Goal: Task Accomplishment & Management: Use online tool/utility

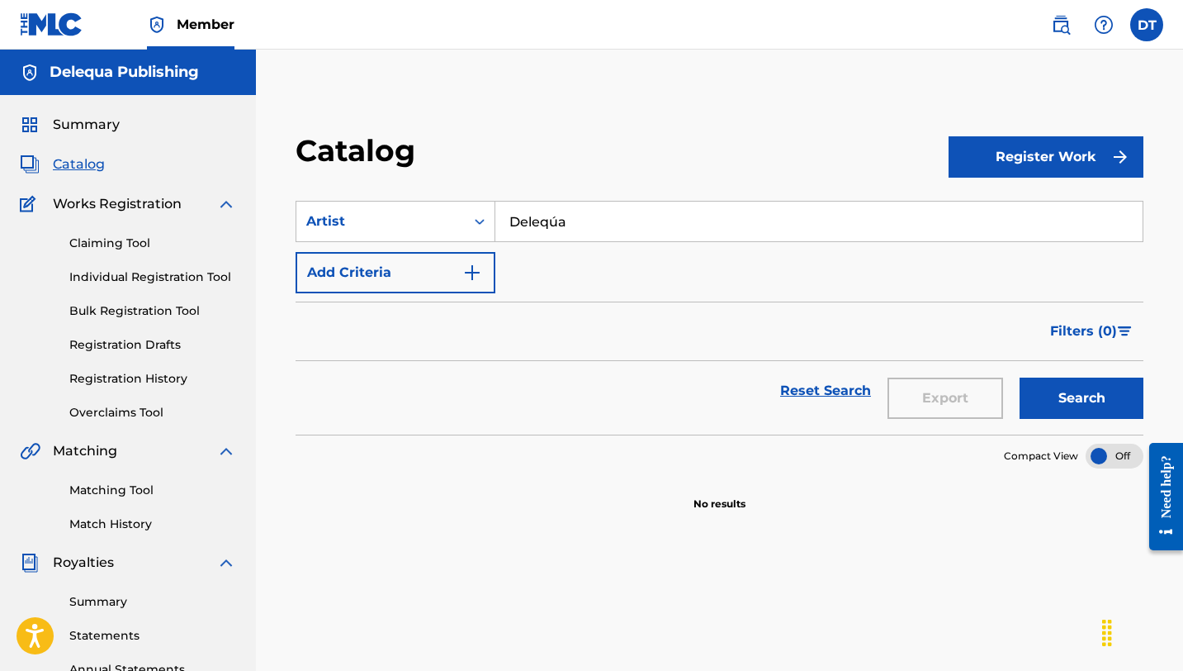
click at [842, 219] on input "Deleqúa" at bounding box center [819, 222] width 647 height 40
click at [1020, 377] on button "Search" at bounding box center [1082, 397] width 124 height 41
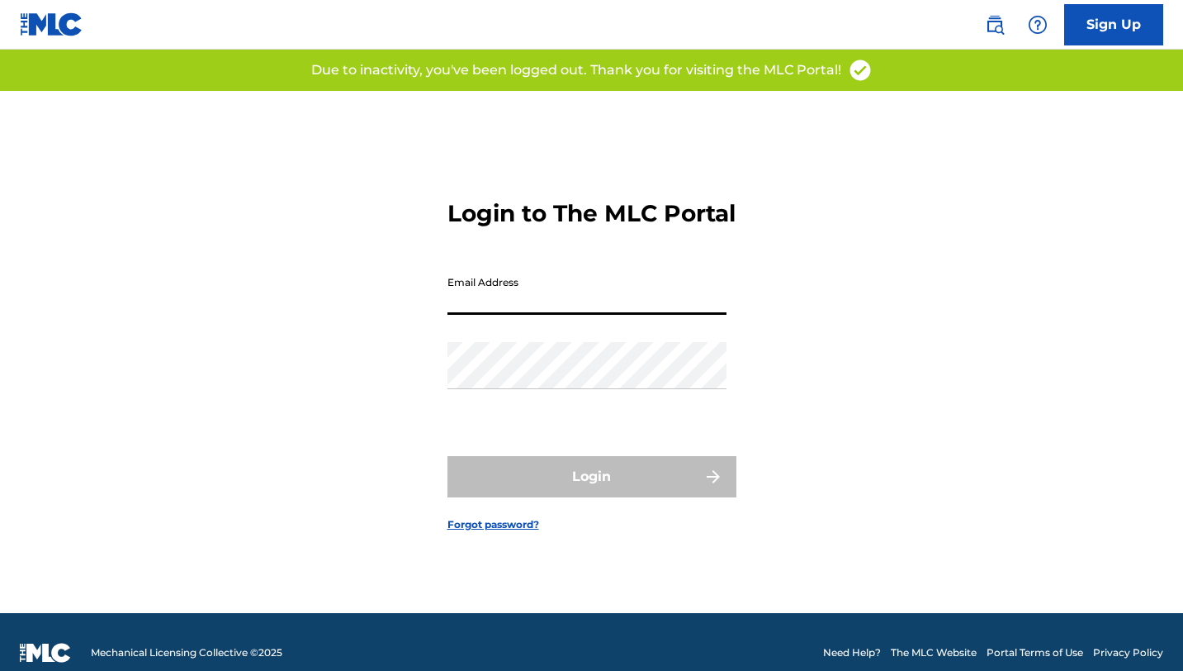
click at [556, 312] on input "Email Address" at bounding box center [587, 291] width 279 height 47
click at [529, 315] on input "Email Address" at bounding box center [587, 291] width 279 height 47
type input "[EMAIL_ADDRESS][DOMAIN_NAME]"
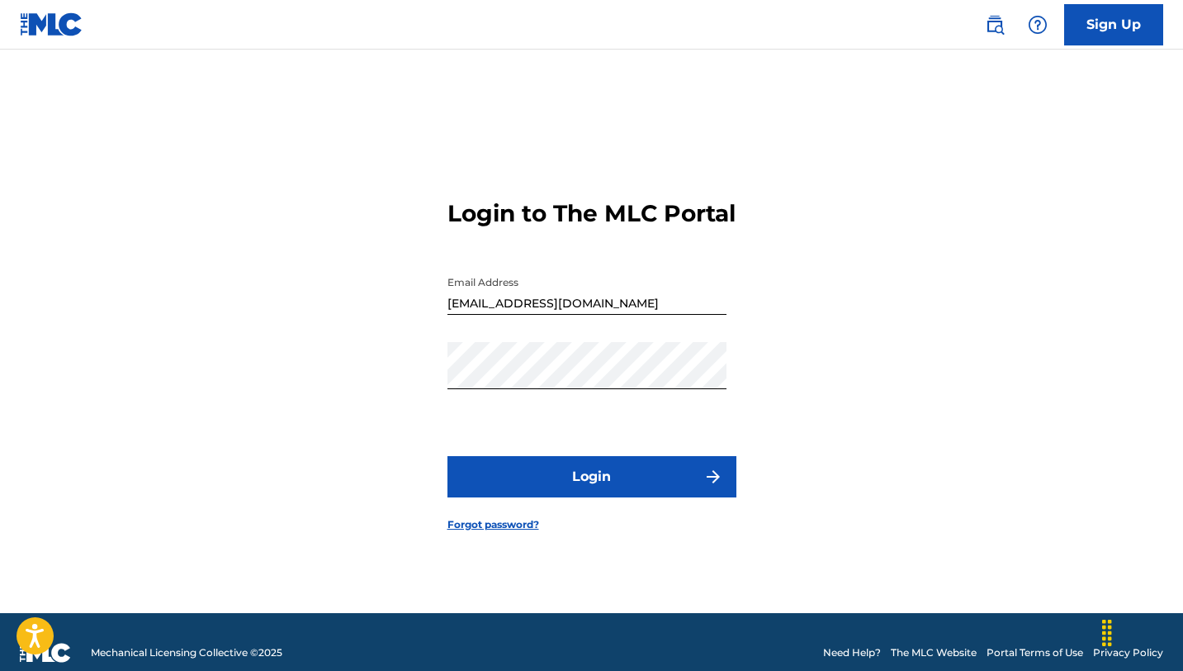
click at [583, 480] on button "Login" at bounding box center [592, 476] width 289 height 41
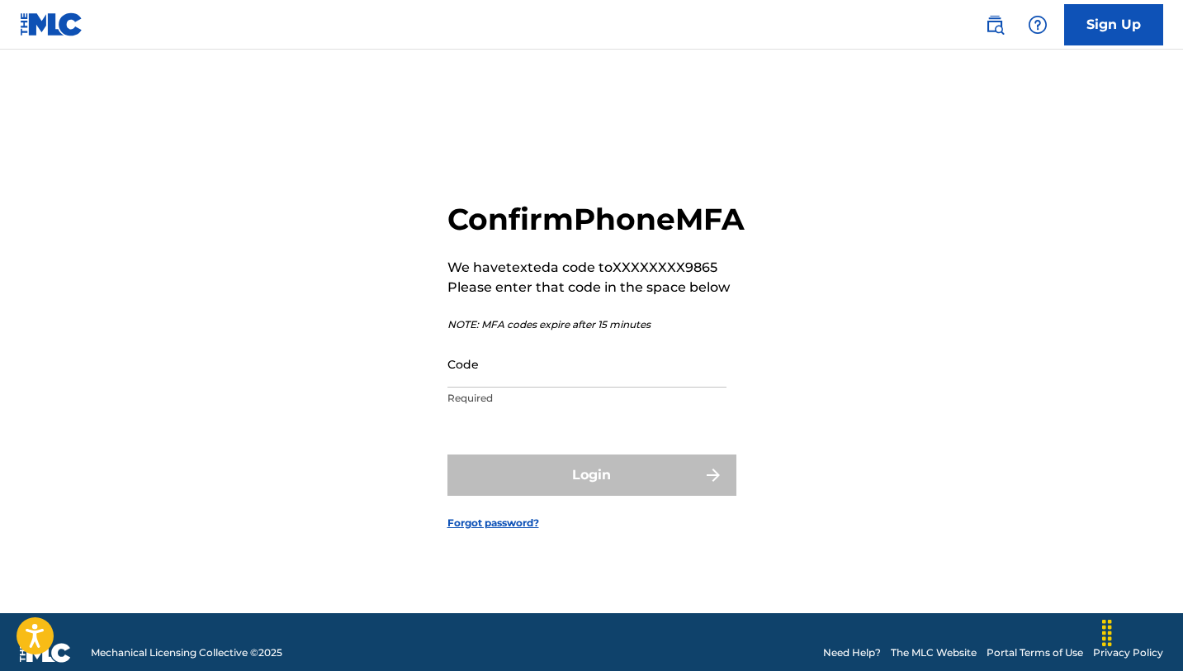
click at [482, 384] on input "Code" at bounding box center [587, 363] width 279 height 47
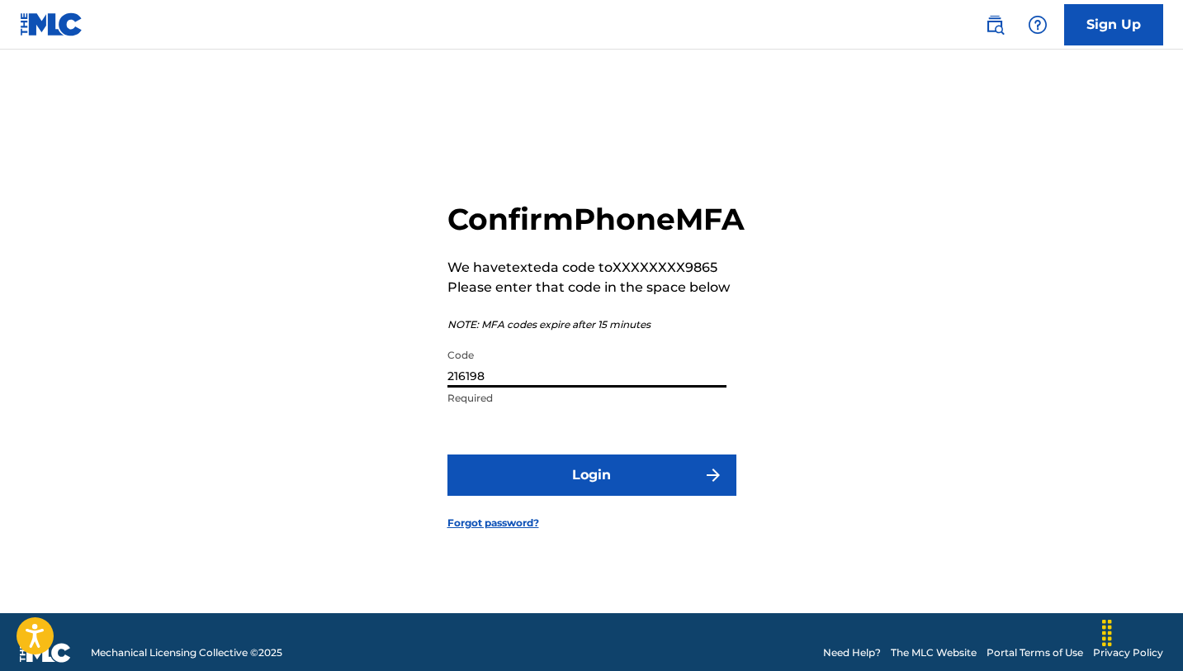
type input "216198"
click at [448, 454] on button "Login" at bounding box center [592, 474] width 289 height 41
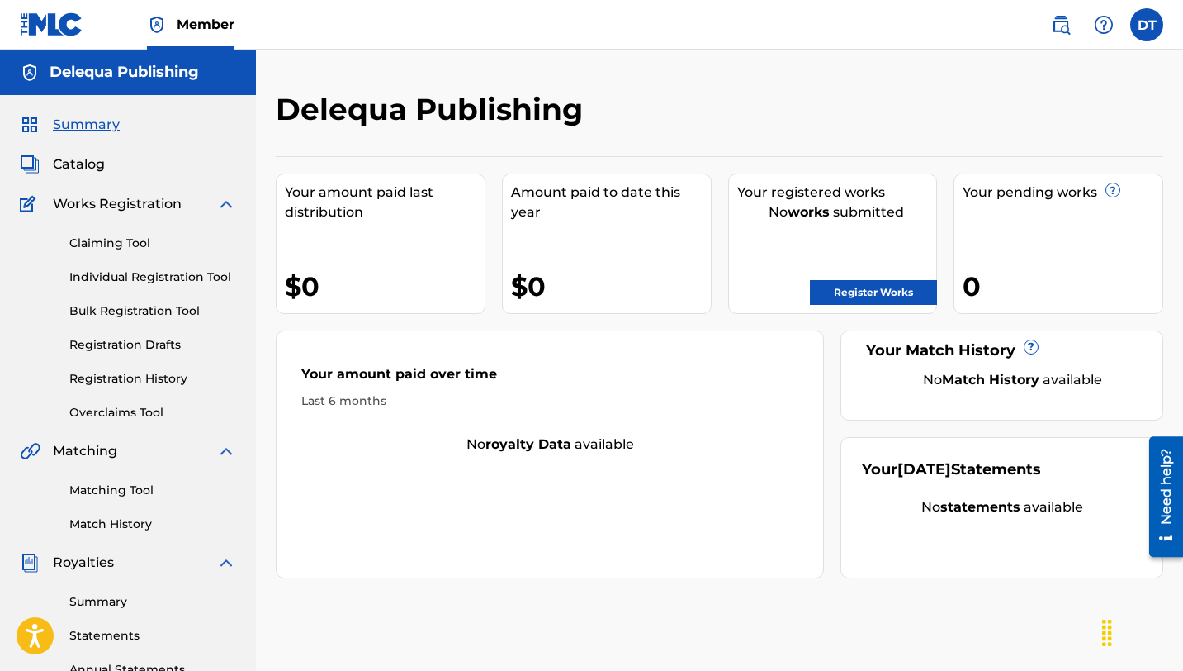
click at [141, 239] on link "Claiming Tool" at bounding box center [152, 243] width 167 height 17
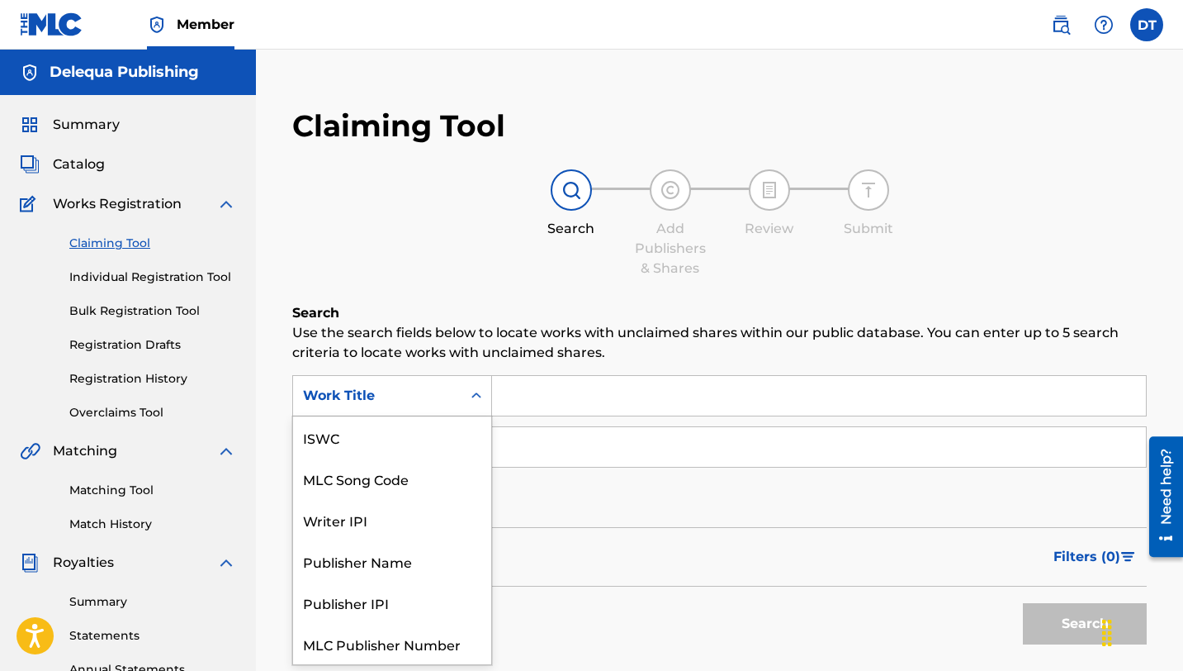
click at [481, 404] on div "Search Form" at bounding box center [477, 396] width 30 height 30
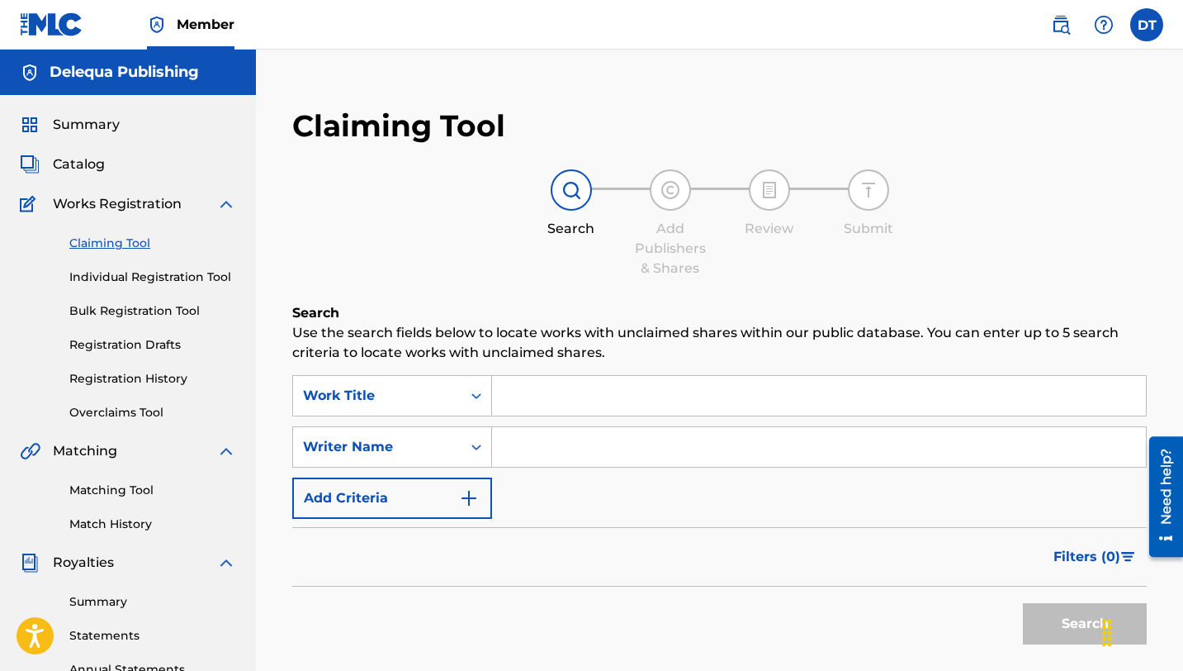
click at [569, 505] on div "SearchWithCriteria9eb6ab37-4fae-46b4-9d81-42407d48bf21 Work Title SearchWithCri…" at bounding box center [719, 447] width 855 height 144
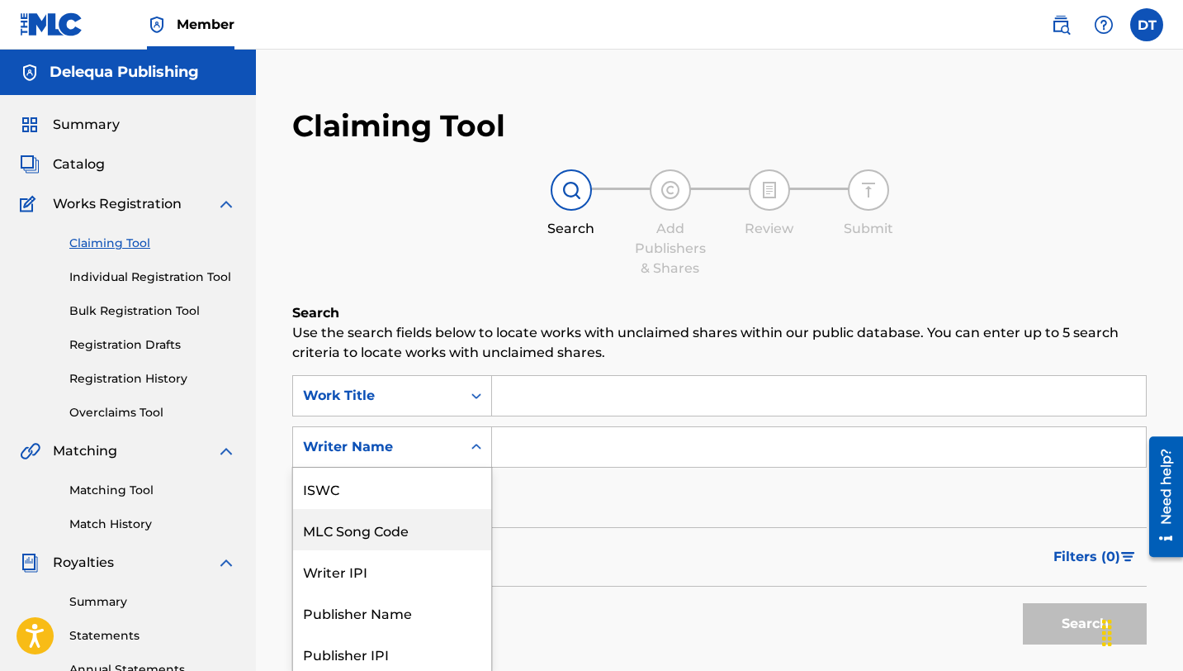
click at [450, 445] on div "MLC Song Code, 2 of 7. 7 results available. Use Up and Down to choose options, …" at bounding box center [392, 446] width 200 height 41
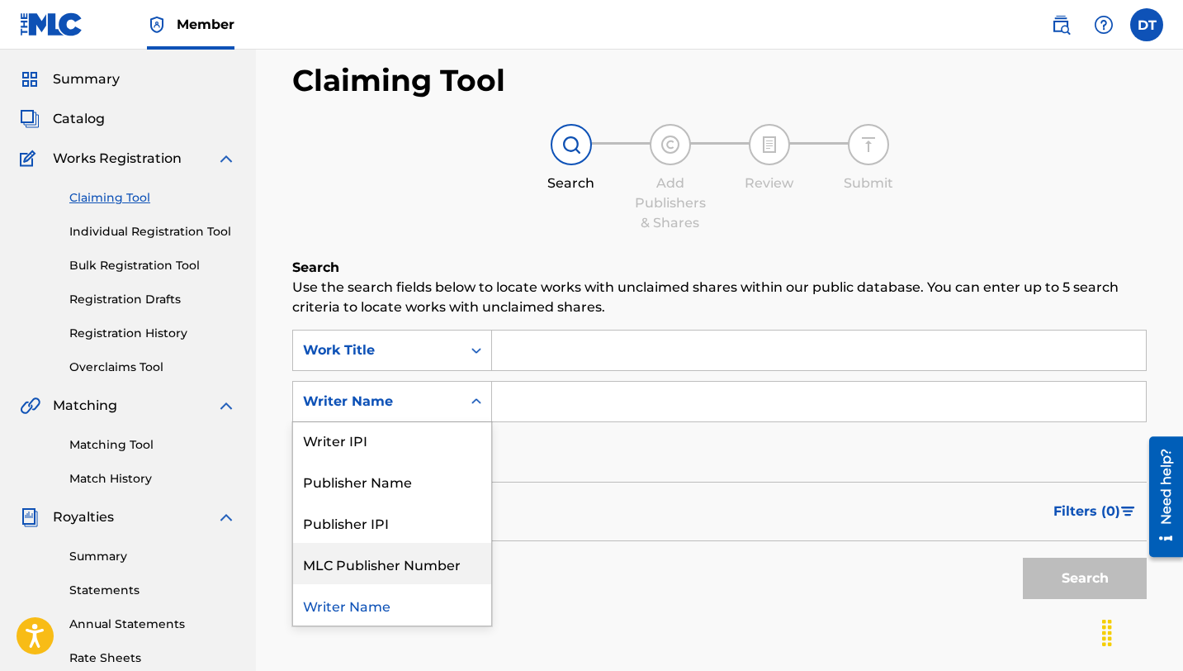
scroll to position [0, 0]
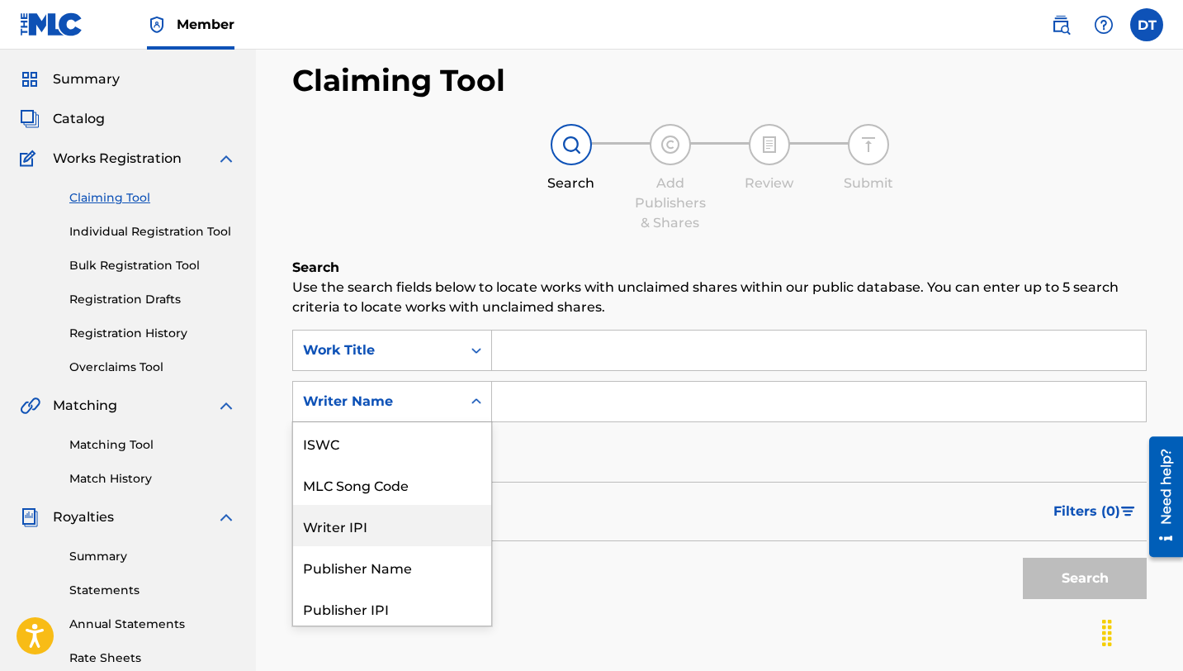
click at [609, 550] on div "Search" at bounding box center [719, 574] width 855 height 66
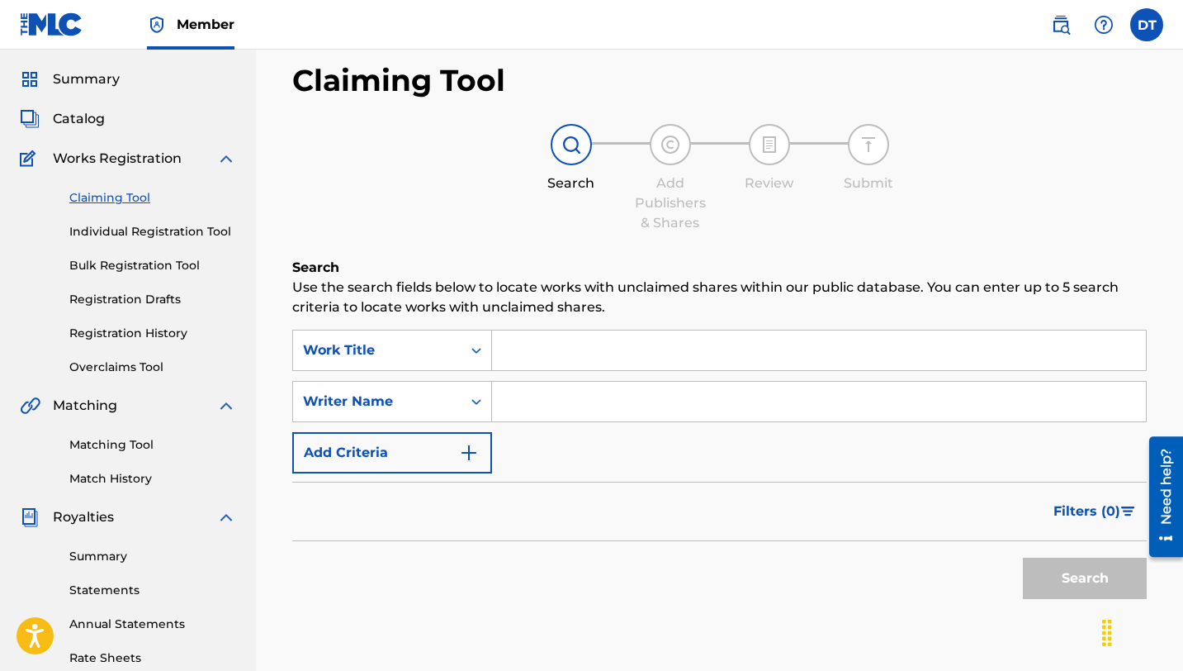
click at [474, 451] on img "Search Form" at bounding box center [469, 453] width 20 height 20
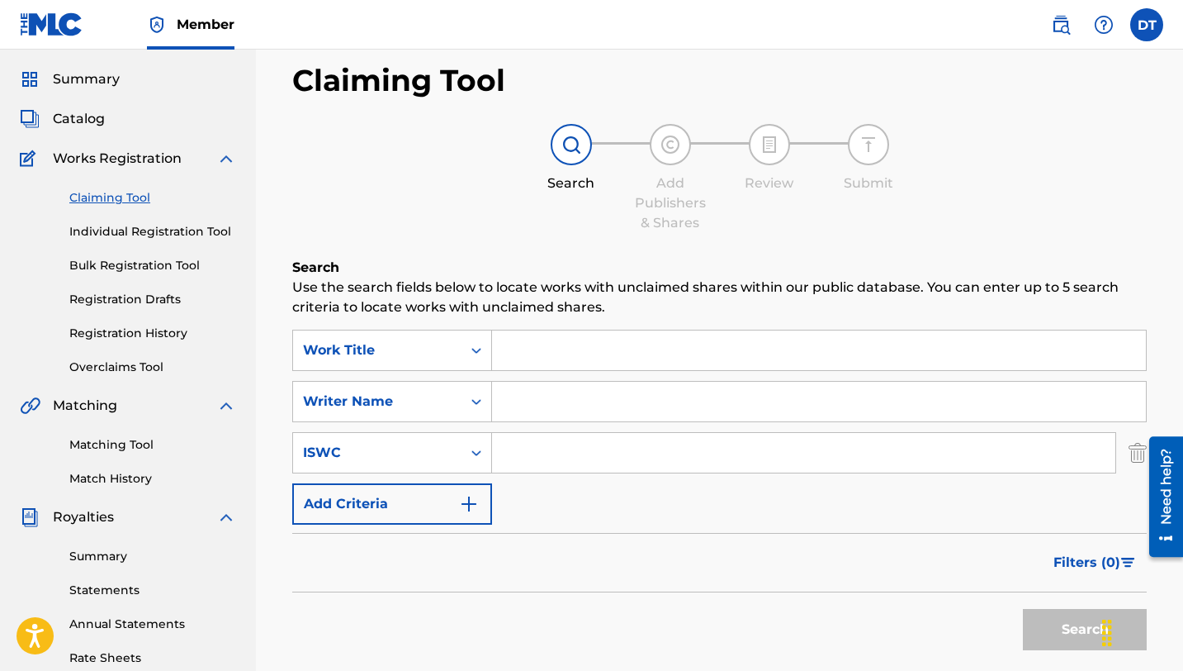
click at [455, 498] on button "Add Criteria" at bounding box center [392, 503] width 200 height 41
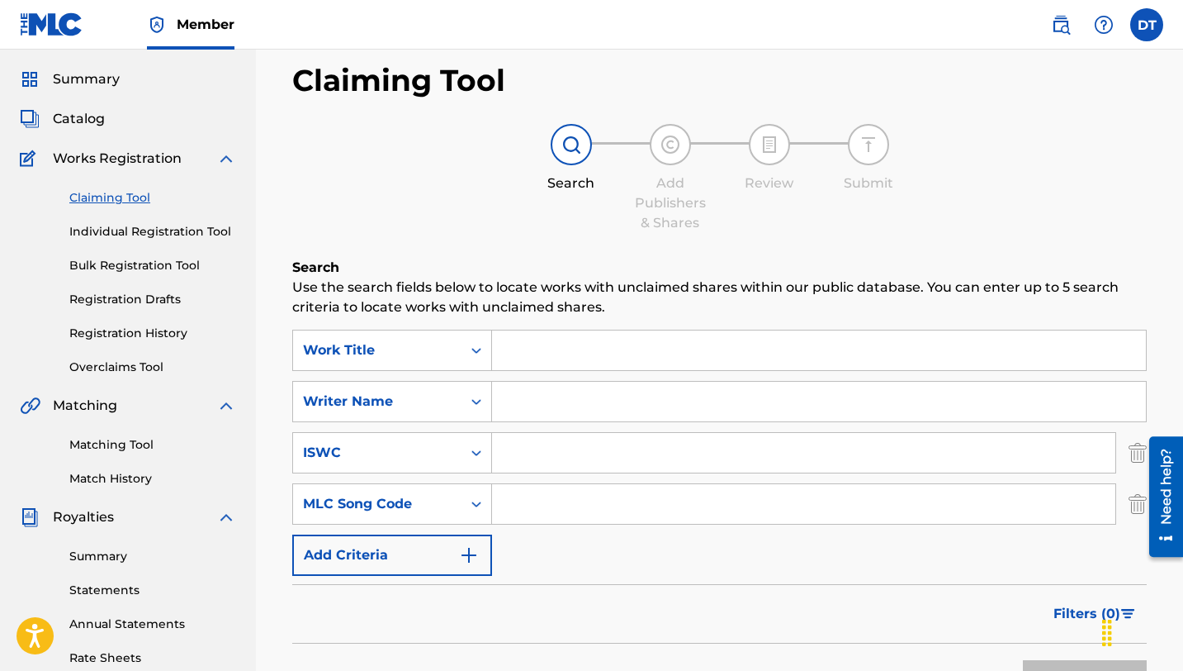
click at [457, 548] on button "Add Criteria" at bounding box center [392, 554] width 200 height 41
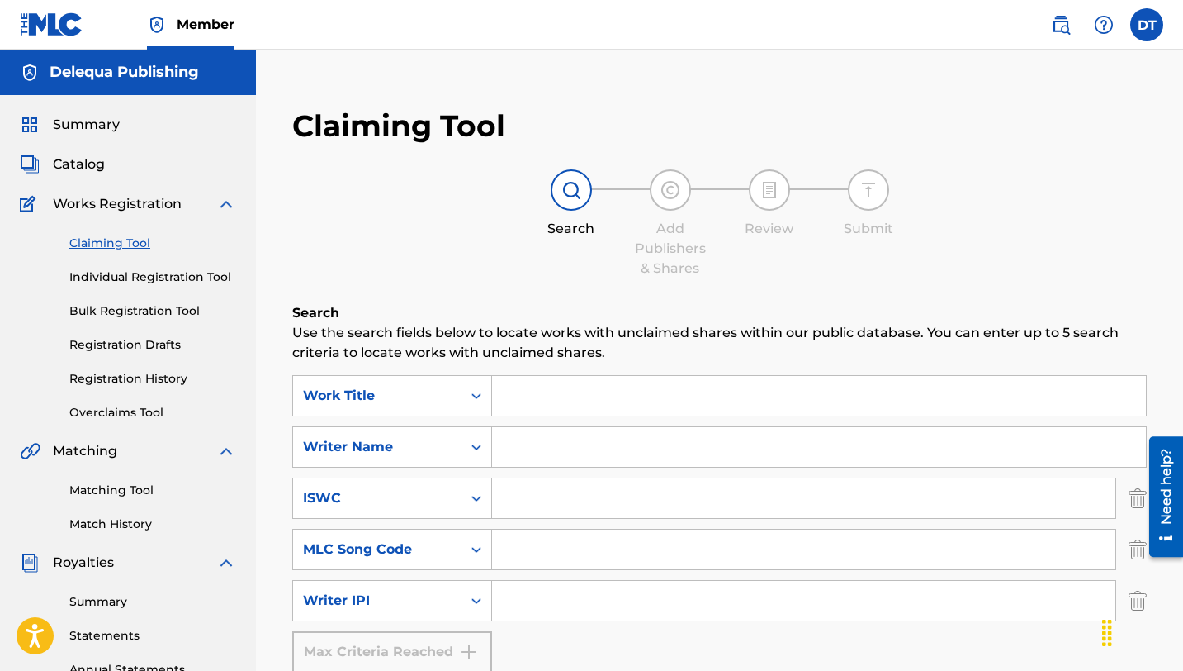
click at [109, 407] on link "Overclaims Tool" at bounding box center [152, 412] width 167 height 17
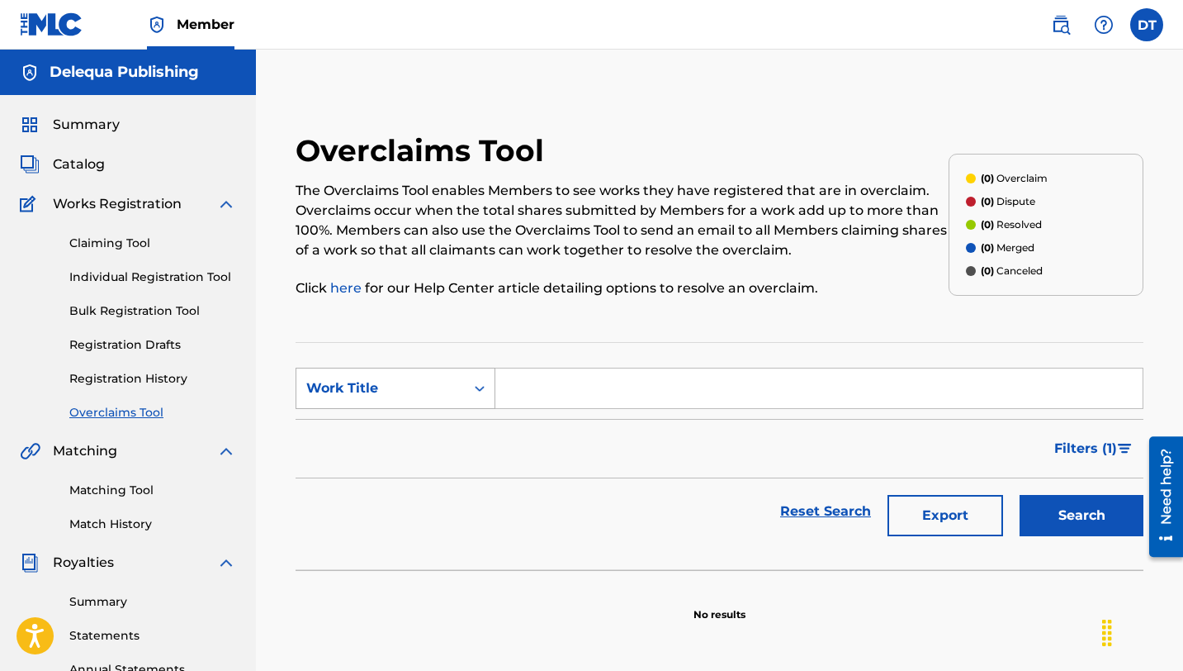
click at [485, 389] on icon "Search Form" at bounding box center [480, 388] width 17 height 17
click at [623, 461] on div "Filters ( 1 )" at bounding box center [720, 448] width 848 height 59
click at [113, 244] on link "Claiming Tool" at bounding box center [152, 243] width 167 height 17
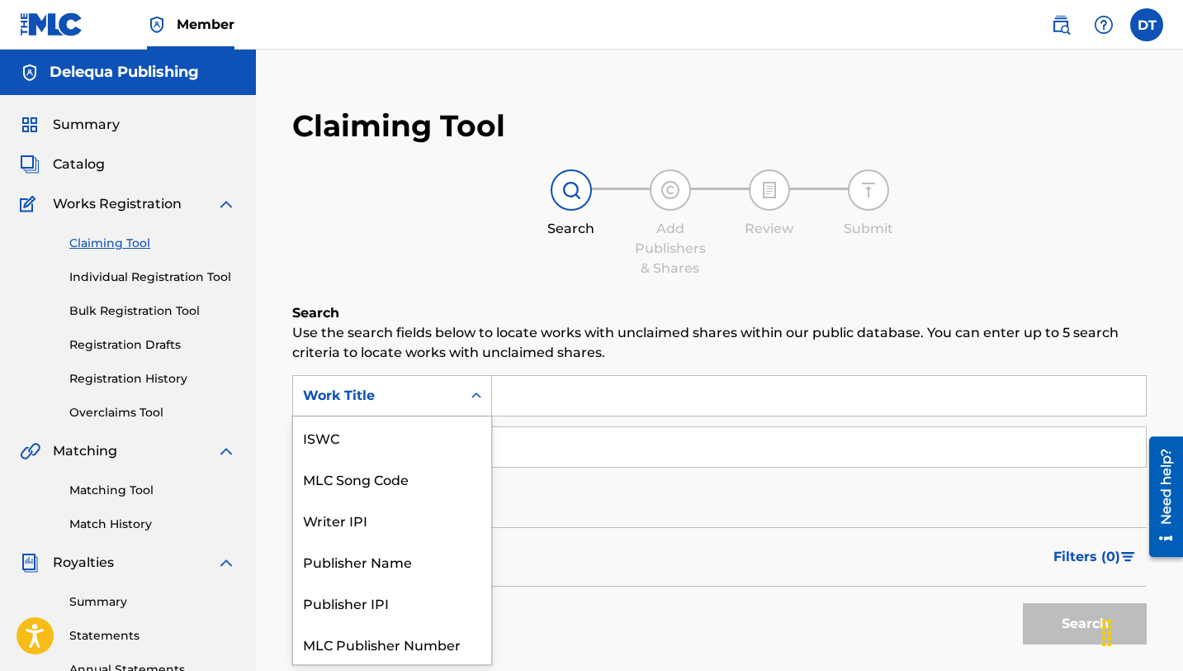
click at [471, 391] on icon "Search Form" at bounding box center [476, 395] width 17 height 17
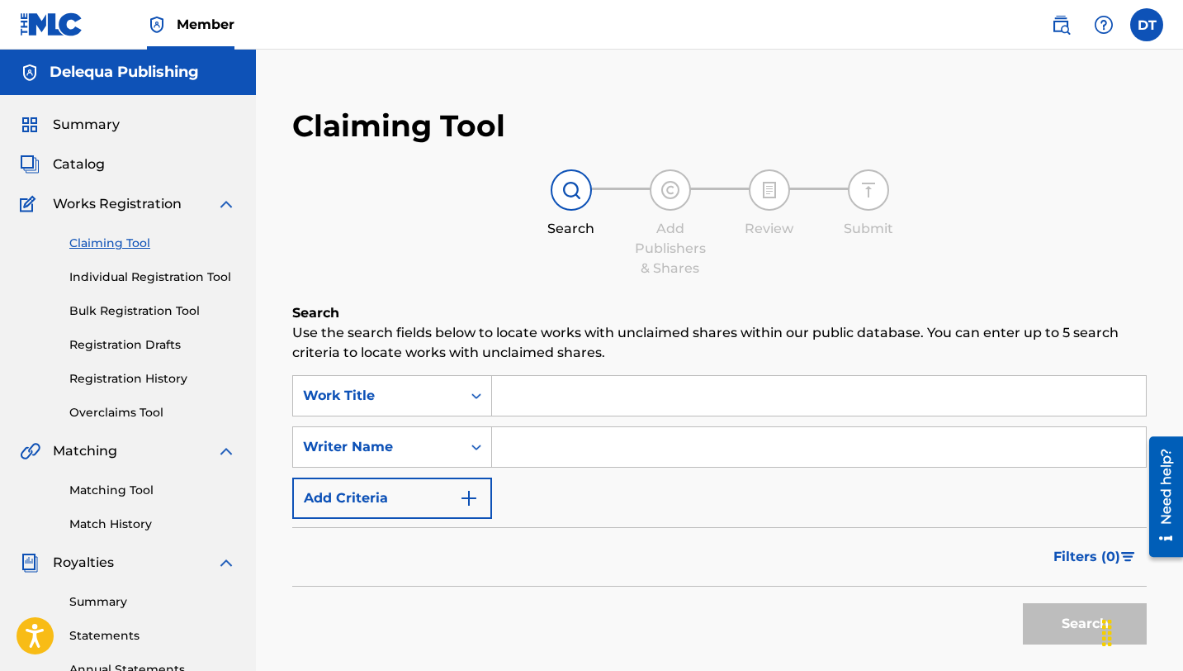
click at [69, 159] on span "Catalog" at bounding box center [79, 164] width 52 height 20
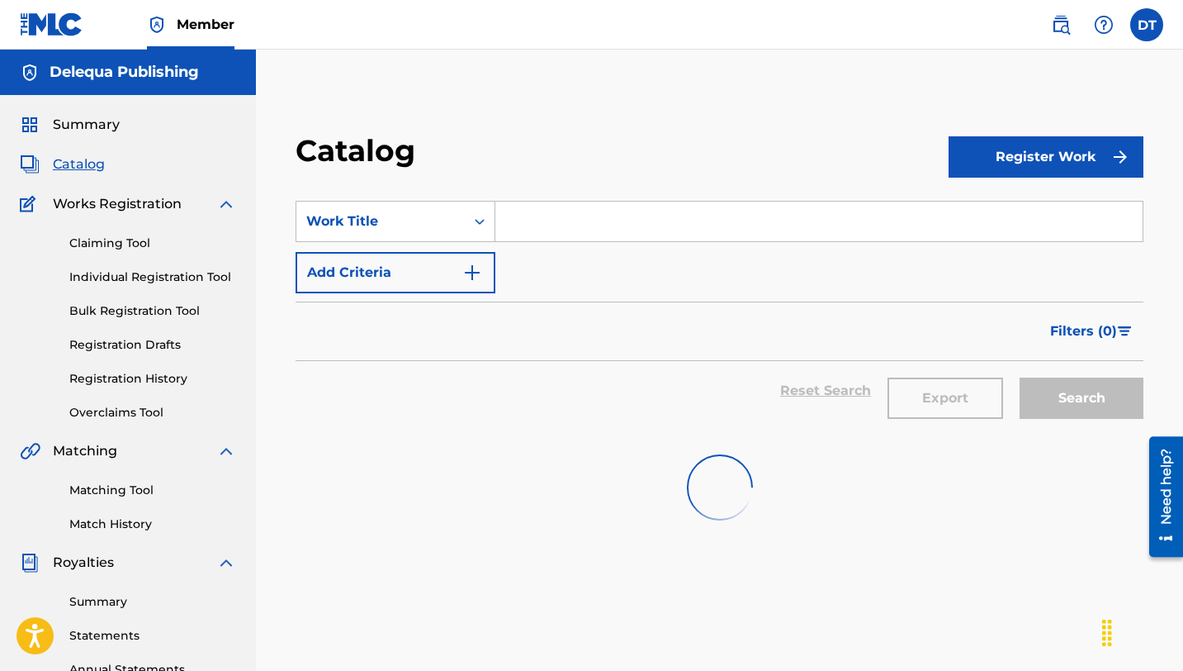
click at [101, 239] on link "Claiming Tool" at bounding box center [152, 243] width 167 height 17
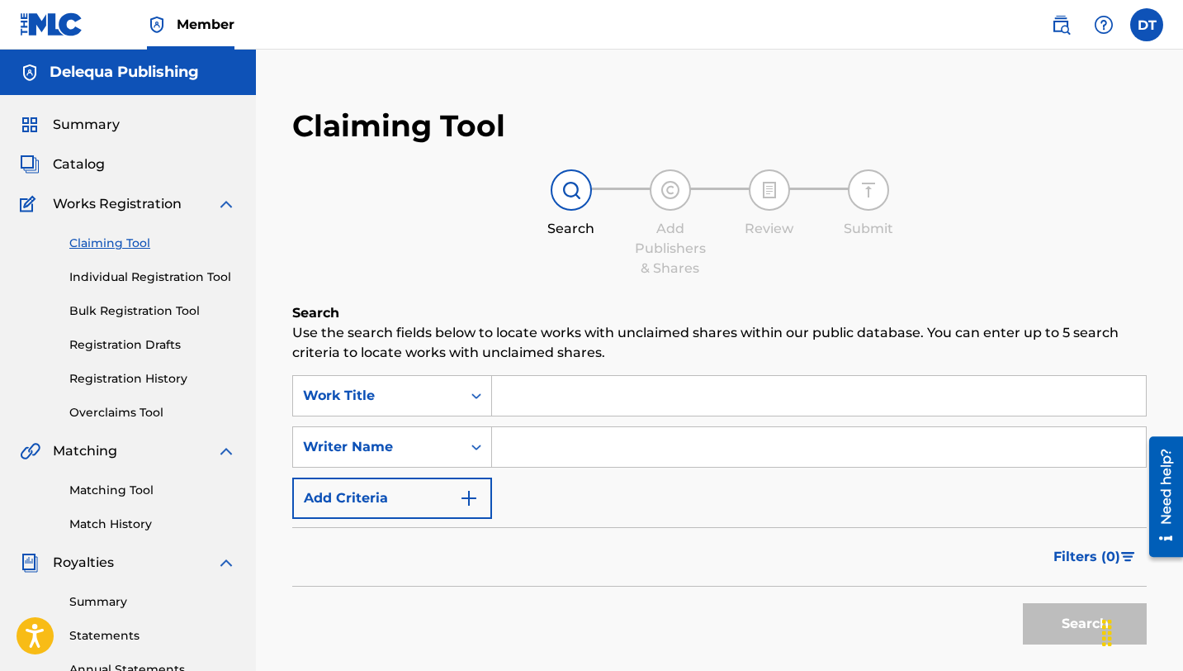
click at [100, 199] on span "Works Registration" at bounding box center [117, 204] width 129 height 20
click at [80, 123] on span "Summary" at bounding box center [86, 125] width 67 height 20
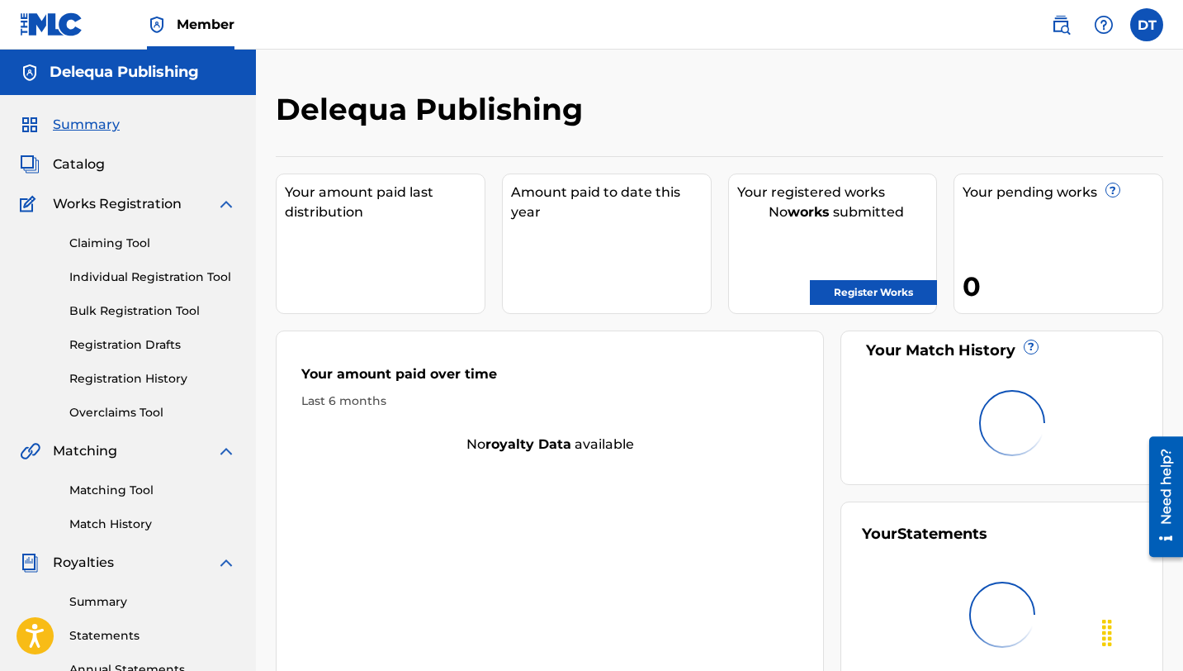
click at [111, 491] on link "Matching Tool" at bounding box center [152, 489] width 167 height 17
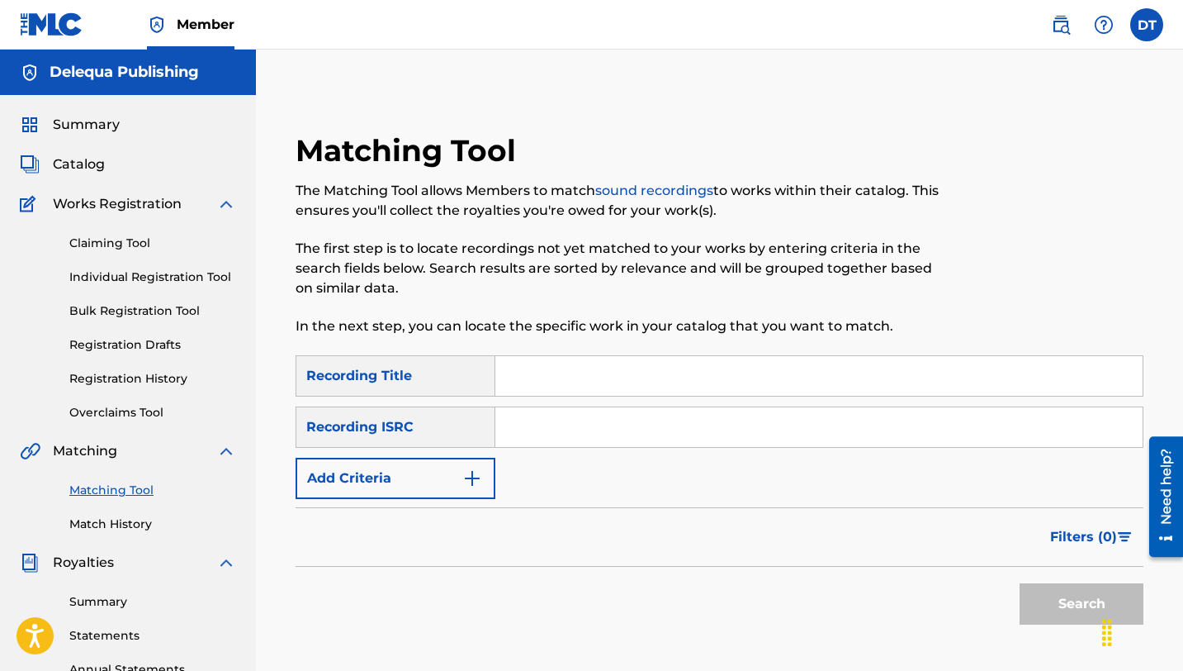
click at [558, 372] on input "Search Form" at bounding box center [819, 376] width 647 height 40
type input "Deleqúa"
click at [1060, 609] on button "Search" at bounding box center [1082, 603] width 124 height 41
